Goal: Task Accomplishment & Management: Use online tool/utility

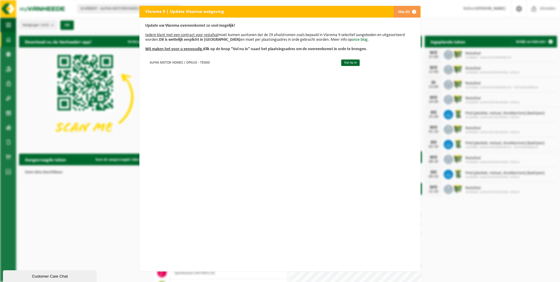
click at [397, 13] on button "Skip (0)" at bounding box center [406, 12] width 27 height 12
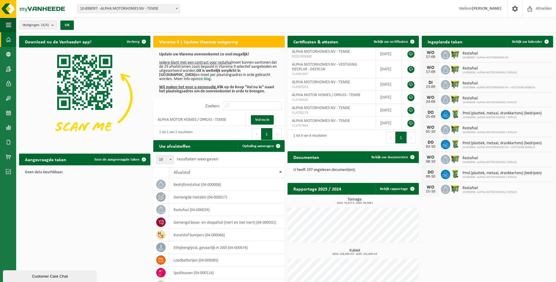
click at [124, 12] on span "10-898097 - ALPHA MOTORHOMES NV - TEMSE" at bounding box center [129, 9] width 102 height 8
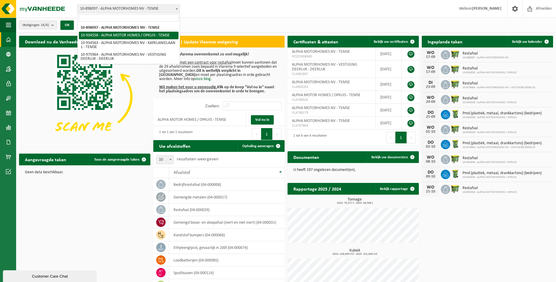
select select "136226"
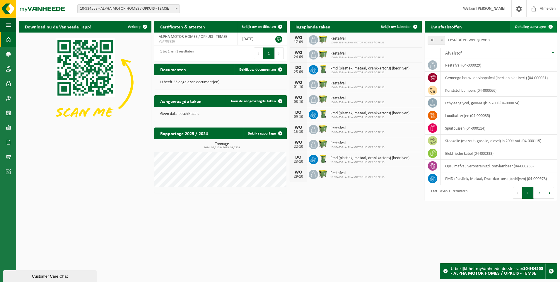
click at [533, 25] on span "Ophaling aanvragen" at bounding box center [530, 27] width 31 height 4
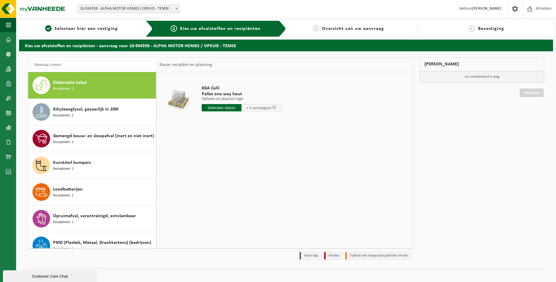
click at [88, 11] on span "10-934558 - ALPHA MOTOR HOMES / OPKUIS - TEMSE" at bounding box center [129, 9] width 102 height 8
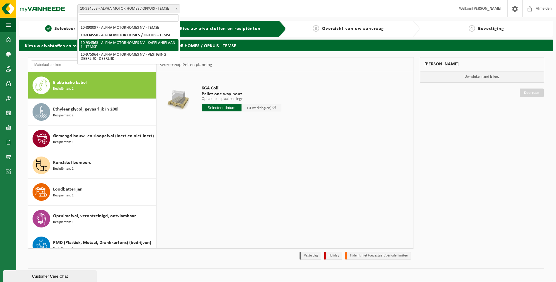
select select "136229"
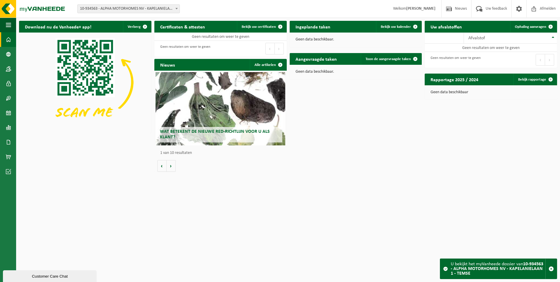
click at [86, 13] on div "Vestiging: 10-898097 - ALPHA MOTORHOMES NV - TEMSE 10-934558 - ALPHA MOTOR HOME…" at bounding box center [280, 9] width 560 height 18
click at [86, 12] on span "10-934563 - ALPHA MOTORHOMES NV - KAPELANIELAAN 1 - TEMSE" at bounding box center [129, 9] width 102 height 8
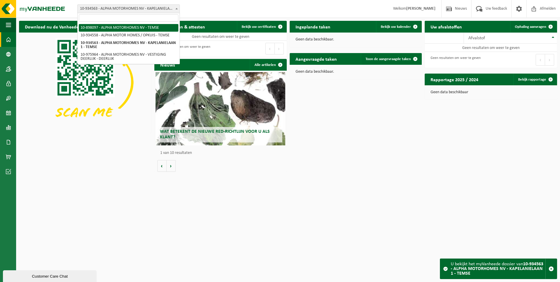
select select "117977"
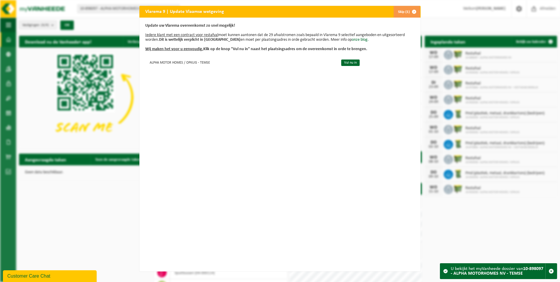
click at [408, 14] on span "button" at bounding box center [414, 12] width 12 height 12
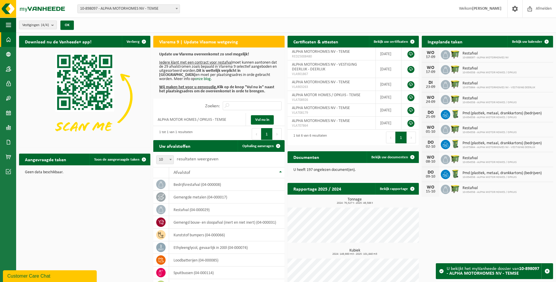
click at [103, 10] on span "10-898097 - ALPHA MOTORHOMES NV - TEMSE" at bounding box center [129, 9] width 102 height 8
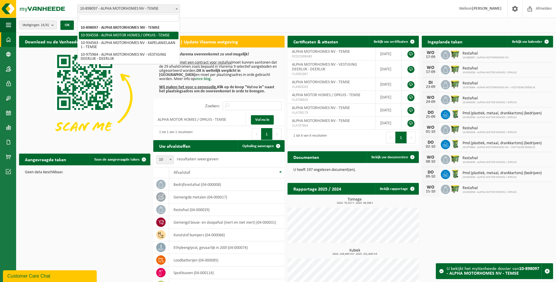
select select "136226"
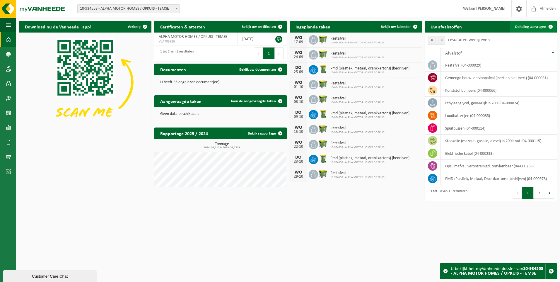
click at [532, 26] on span "Ophaling aanvragen" at bounding box center [530, 27] width 31 height 4
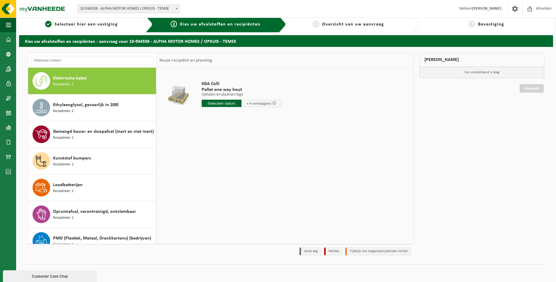
click at [104, 13] on div "Vestiging: 10-898097 - ALPHA MOTORHOMES NV - TEMSE 10-934558 - ALPHA MOTOR HOME…" at bounding box center [278, 9] width 556 height 18
click at [102, 28] on div "1 Selecteer hier een vestiging" at bounding box center [86, 24] width 134 height 16
click at [102, 23] on span "Selecteer hier een vestiging" at bounding box center [85, 24] width 63 height 5
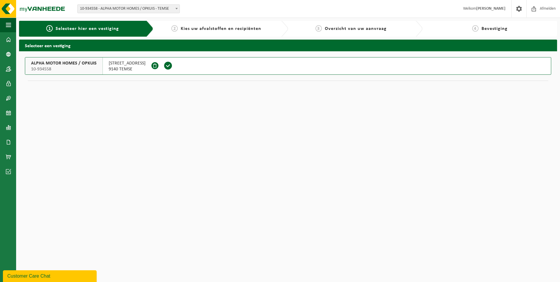
click at [120, 66] on span "[STREET_ADDRESS]" at bounding box center [127, 63] width 37 height 6
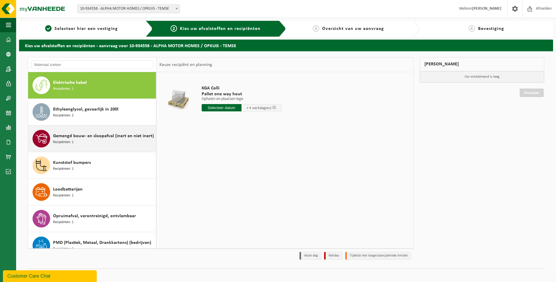
click at [109, 141] on div "Gemengd bouw- en sloopafval (inert en niet inert) Recipiënten: 1" at bounding box center [103, 139] width 101 height 18
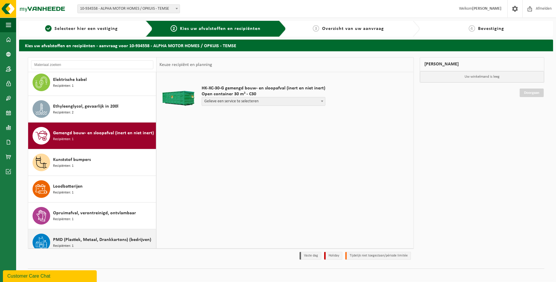
scroll to position [2, 0]
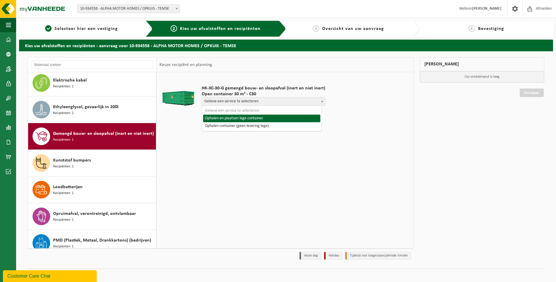
click at [240, 104] on span "Gelieve een service te selecteren" at bounding box center [263, 101] width 123 height 8
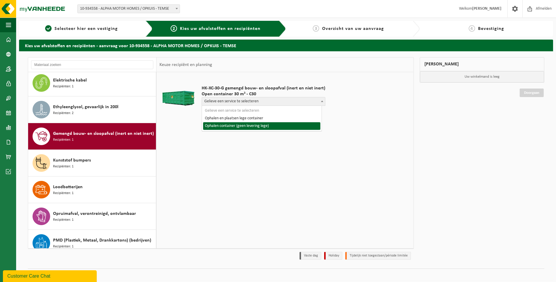
select select "P2PL-VEL-077681_HK-XC-30-GN-00_04-000031_72"
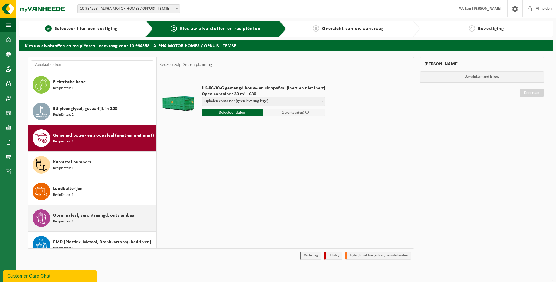
scroll to position [0, 0]
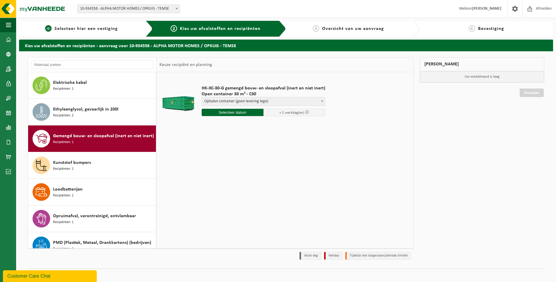
click at [68, 32] on link "1 Selecteer hier een vestiging" at bounding box center [81, 28] width 119 height 7
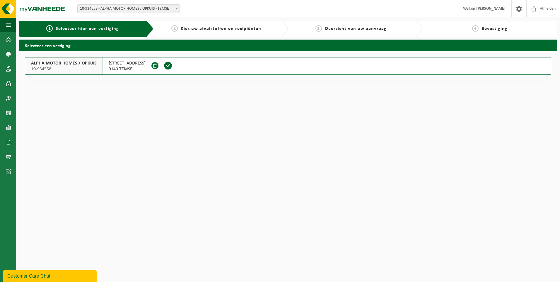
click at [103, 8] on span "10-934558 - ALPHA MOTOR HOMES / OPKUIS - TEMSE" at bounding box center [129, 9] width 102 height 8
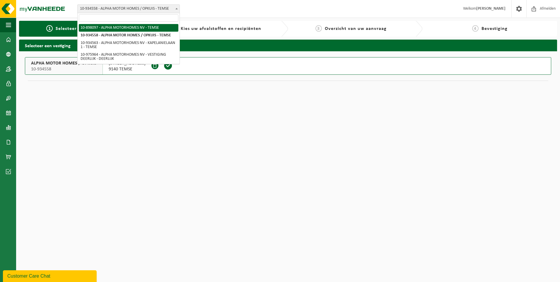
select select "117977"
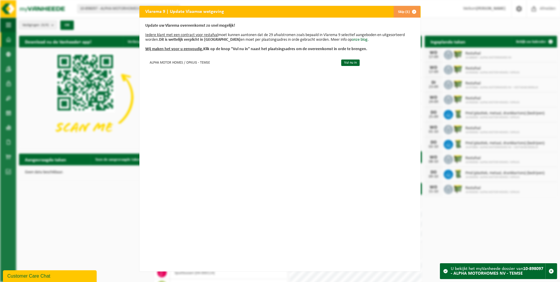
click at [399, 5] on div "Vlarema 9 | Update Vlaamse wetgeving Skip (1) Update uw Vlarema overeenkomst zo…" at bounding box center [280, 141] width 560 height 282
click at [400, 11] on button "Skip (1)" at bounding box center [406, 12] width 27 height 12
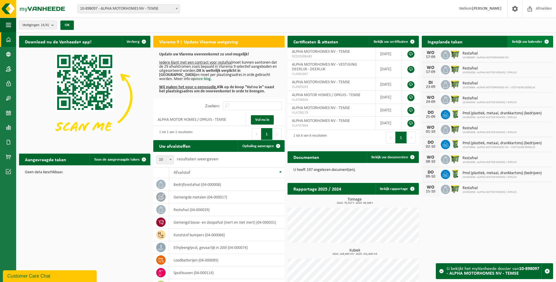
click at [530, 43] on span "Bekijk uw kalender" at bounding box center [527, 42] width 30 height 4
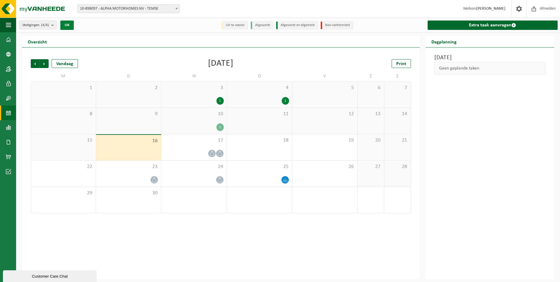
click at [71, 25] on button "OK" at bounding box center [66, 25] width 13 height 9
click at [109, 4] on div "Vestiging: 10-898097 - ALPHA MOTORHOMES NV - TEMSE 10-934558 - ALPHA MOTOR HOME…" at bounding box center [280, 9] width 560 height 18
click at [73, 23] on button "OK" at bounding box center [66, 25] width 13 height 9
click at [69, 23] on button "OK" at bounding box center [66, 25] width 13 height 9
click at [54, 25] on b "submit" at bounding box center [53, 25] width 5 height 8
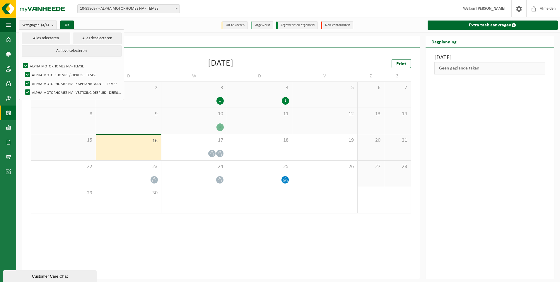
click at [112, 10] on span "10-898097 - ALPHA MOTORHOMES NV - TEMSE" at bounding box center [129, 9] width 102 height 8
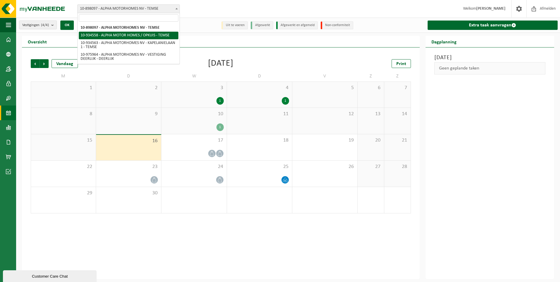
select select "136226"
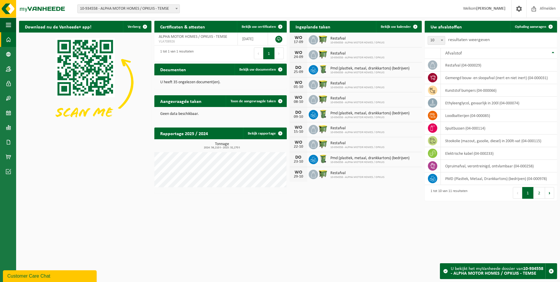
click at [95, 8] on span "10-934558 - ALPHA MOTOR HOMES / OPKUIS - TEMSE" at bounding box center [129, 9] width 102 height 8
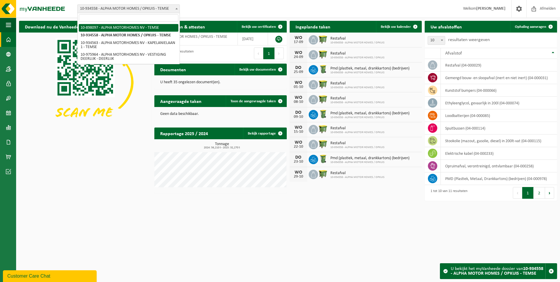
select select "117977"
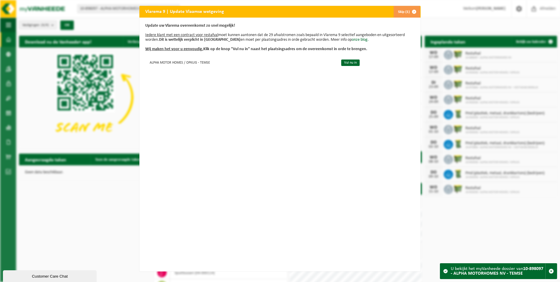
click at [403, 12] on button "Skip (1)" at bounding box center [406, 12] width 27 height 12
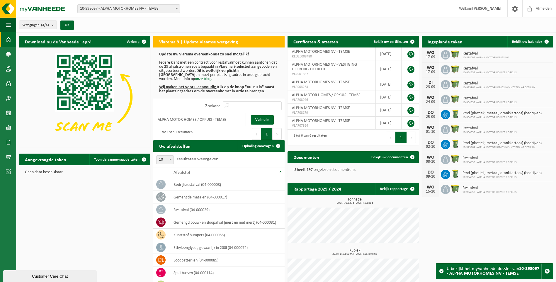
click at [474, 57] on span "10-898097 - ALPHA MOTORHOMES NV" at bounding box center [485, 58] width 46 height 4
click at [134, 6] on span "10-898097 - ALPHA MOTORHOMES NV - TEMSE" at bounding box center [129, 9] width 102 height 8
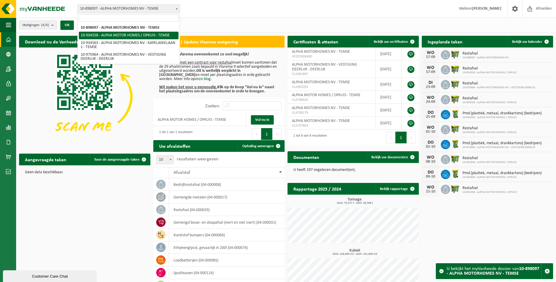
select select "136226"
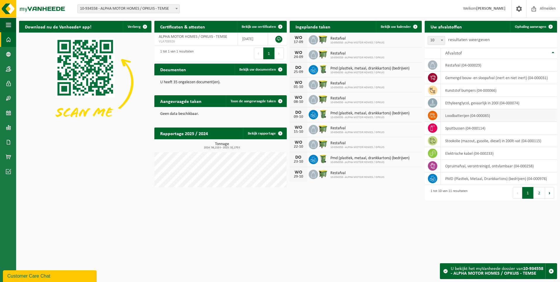
click at [468, 116] on td "loodbatterijen (04-000085)" at bounding box center [499, 115] width 116 height 13
click at [527, 28] on span "Ophaling aanvragen" at bounding box center [530, 27] width 31 height 4
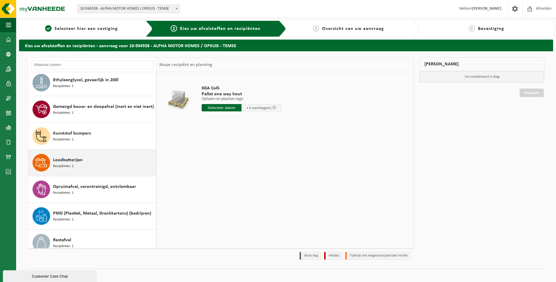
click at [100, 163] on div "Loodbatterijen Recipiënten: 1" at bounding box center [103, 163] width 101 height 18
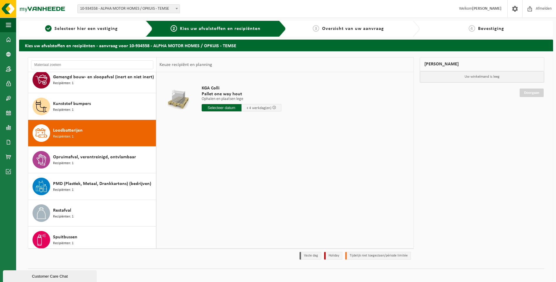
scroll to position [90, 0]
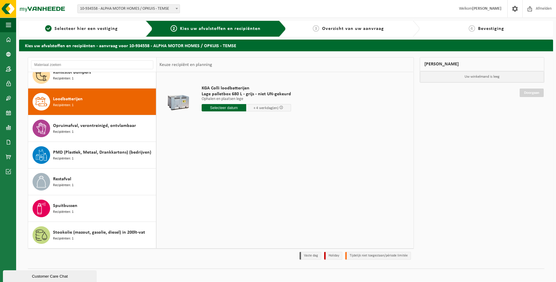
click at [253, 109] on span "+ 4 werkdag(en)" at bounding box center [265, 108] width 25 height 4
click at [224, 107] on input "text" at bounding box center [224, 107] width 45 height 7
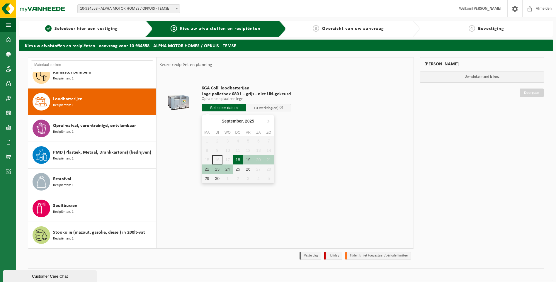
click at [238, 156] on div "18" at bounding box center [238, 159] width 10 height 9
type input "Van [DATE]"
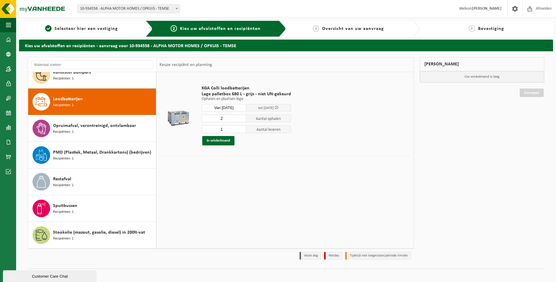
click at [240, 117] on input "2" at bounding box center [224, 119] width 45 height 8
type input "3"
click at [240, 117] on input "3" at bounding box center [224, 119] width 45 height 8
type input "2"
click at [240, 128] on input "2" at bounding box center [224, 129] width 45 height 8
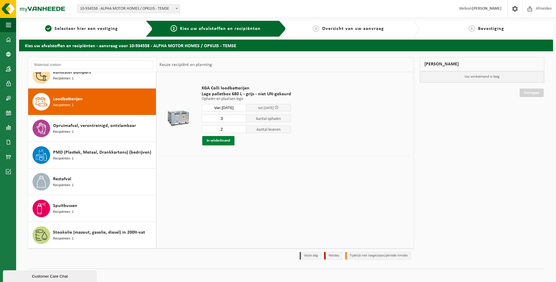
click at [212, 141] on button "In winkelmand" at bounding box center [218, 140] width 32 height 9
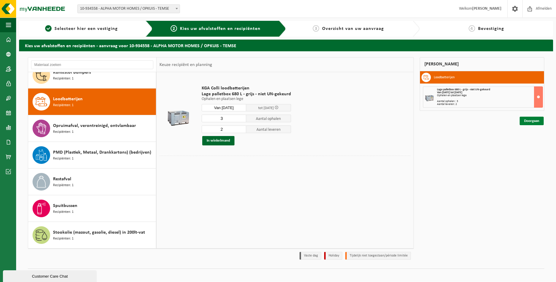
click at [535, 121] on link "Doorgaan" at bounding box center [531, 121] width 24 height 8
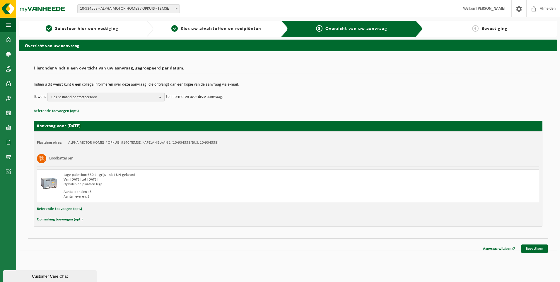
click at [85, 95] on span "Kies bestaand contactpersoon" at bounding box center [104, 97] width 106 height 9
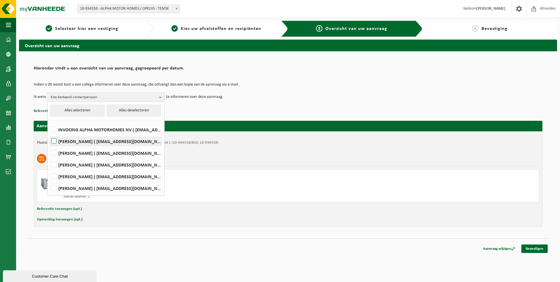
click at [56, 141] on label "Pierre Belpaire ( pierre.belpaire@alphamotorhomes.be )" at bounding box center [105, 141] width 111 height 9
click at [49, 134] on input "[PERSON_NAME] ( [EMAIL_ADDRESS][DOMAIN_NAME] )" at bounding box center [49, 134] width 0 height 0
checkbox input "true"
click at [52, 166] on label "[PERSON_NAME] ( [EMAIL_ADDRESS][DOMAIN_NAME] )" at bounding box center [105, 164] width 111 height 9
click at [49, 157] on input "[PERSON_NAME] ( [EMAIL_ADDRESS][DOMAIN_NAME] )" at bounding box center [49, 157] width 0 height 0
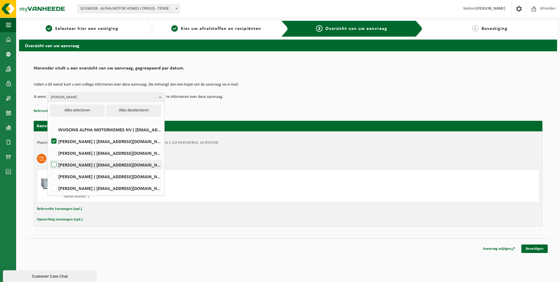
checkbox input "true"
click at [537, 249] on link "Bevestigen" at bounding box center [534, 248] width 26 height 8
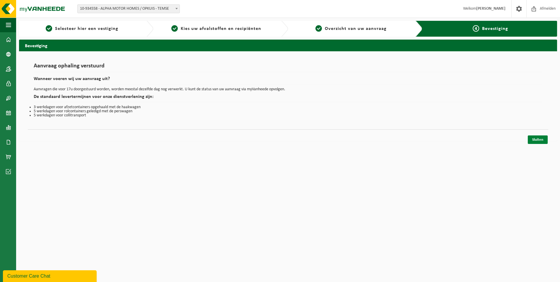
click at [536, 141] on link "Sluiten" at bounding box center [538, 139] width 20 height 8
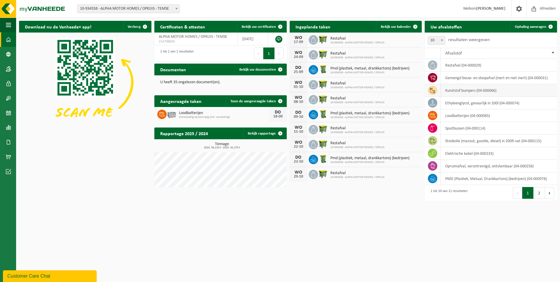
click at [499, 93] on td "kunststof bumpers (04-000066)" at bounding box center [499, 90] width 116 height 13
click at [533, 25] on span "Ophaling aanvragen" at bounding box center [530, 27] width 31 height 4
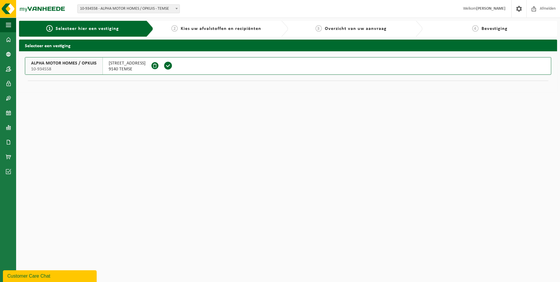
click at [115, 68] on span "9140 TEMSE" at bounding box center [127, 69] width 37 height 6
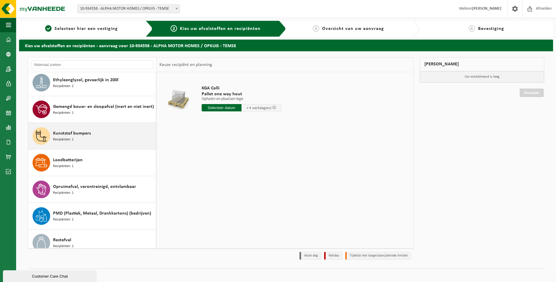
click at [105, 132] on div "Kunststof bumpers Recipiënten: 1" at bounding box center [103, 136] width 101 height 18
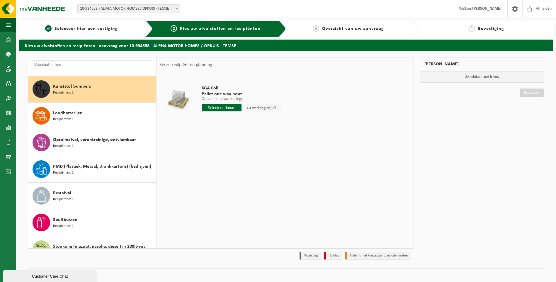
scroll to position [80, 0]
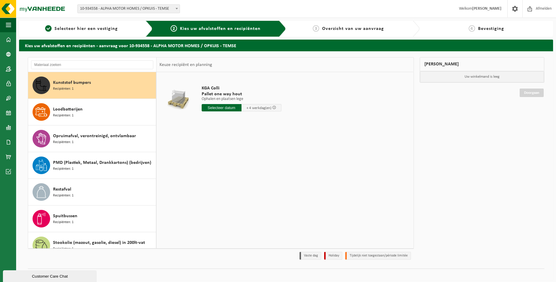
click at [251, 107] on span "+ 4 werkdag(en)" at bounding box center [258, 108] width 25 height 4
click at [229, 107] on input "text" at bounding box center [222, 107] width 40 height 7
click at [254, 108] on span "+ 4 werkdag(en)" at bounding box center [258, 108] width 25 height 4
click at [226, 107] on input "text" at bounding box center [222, 107] width 40 height 7
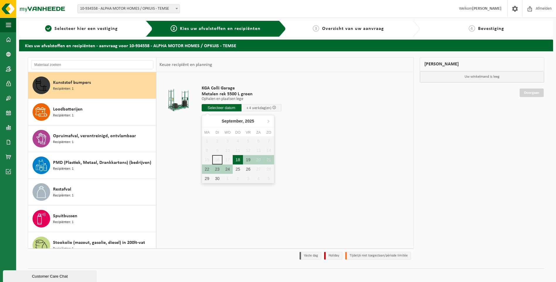
click at [236, 157] on div "18" at bounding box center [238, 159] width 10 height 9
type input "Van 2025-09-18"
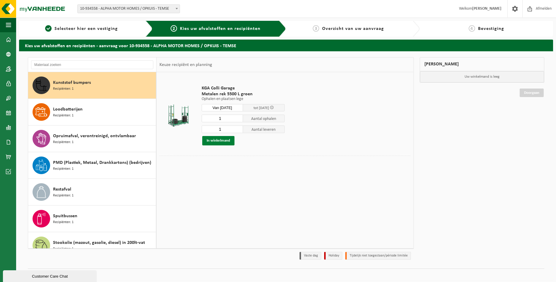
click at [227, 143] on button "In winkelmand" at bounding box center [218, 140] width 32 height 9
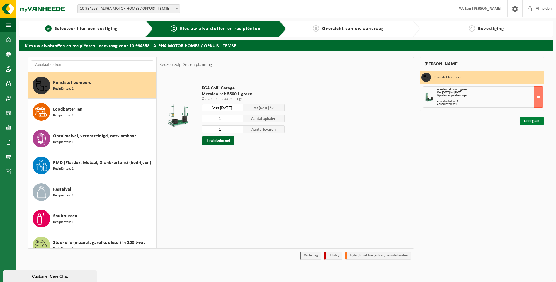
click at [538, 122] on link "Doorgaan" at bounding box center [531, 121] width 24 height 8
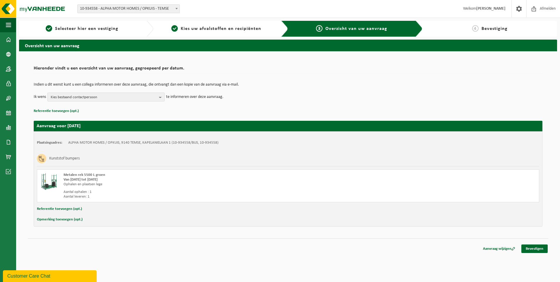
click at [122, 99] on span "Kies bestaand contactpersoon" at bounding box center [104, 97] width 106 height 9
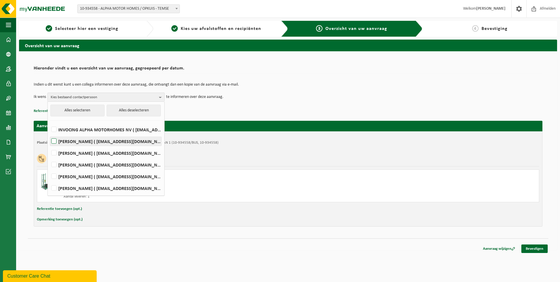
click at [57, 140] on label "[PERSON_NAME] ( [EMAIL_ADDRESS][DOMAIN_NAME] )" at bounding box center [105, 141] width 111 height 9
click at [49, 134] on input "[PERSON_NAME] ( [EMAIL_ADDRESS][DOMAIN_NAME] )" at bounding box center [49, 134] width 0 height 0
checkbox input "true"
click at [53, 165] on label "[PERSON_NAME] ( [EMAIL_ADDRESS][DOMAIN_NAME] )" at bounding box center [105, 164] width 111 height 9
click at [49, 157] on input "[PERSON_NAME] ( [EMAIL_ADDRESS][DOMAIN_NAME] )" at bounding box center [49, 157] width 0 height 0
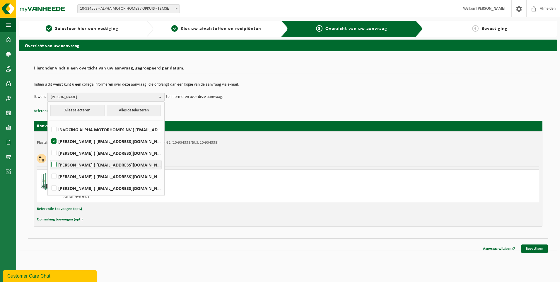
checkbox input "true"
click at [535, 249] on link "Bevestigen" at bounding box center [534, 248] width 26 height 8
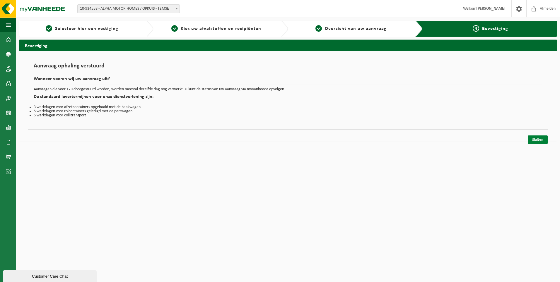
click at [536, 140] on link "Sluiten" at bounding box center [538, 139] width 20 height 8
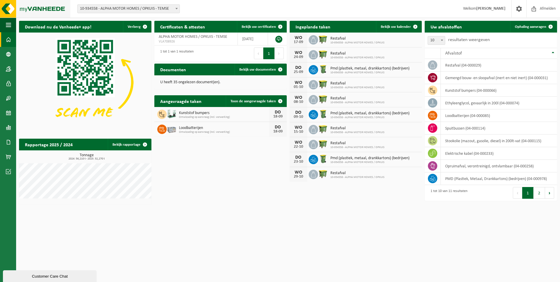
click at [29, 8] on img at bounding box center [35, 9] width 70 height 18
